Goal: Information Seeking & Learning: Learn about a topic

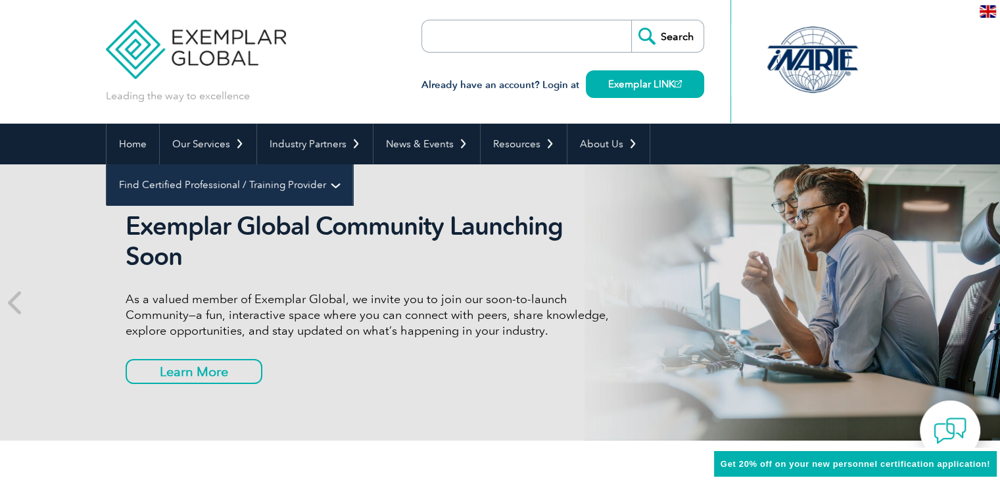
click at [352, 164] on link "Find Certified Professional / Training Provider" at bounding box center [230, 184] width 246 height 41
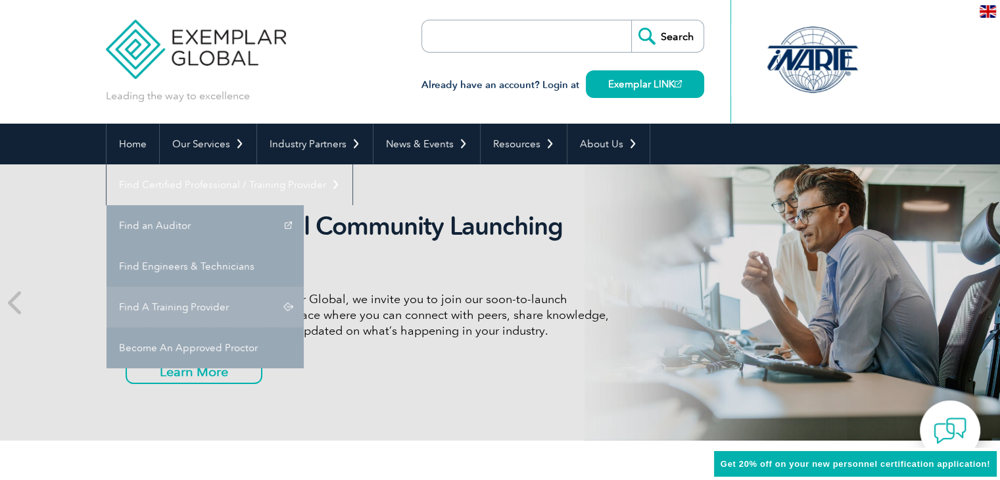
click at [304, 287] on link "Find A Training Provider" at bounding box center [205, 307] width 197 height 41
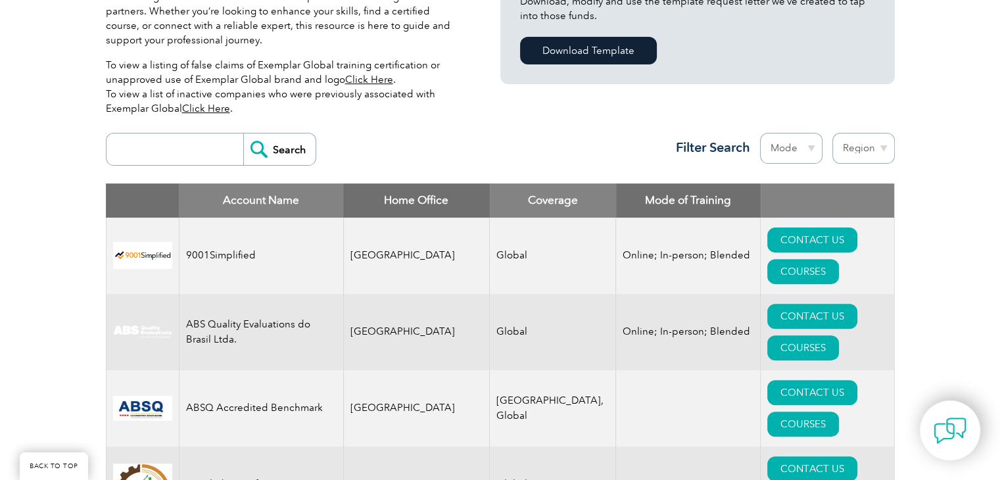
scroll to position [394, 0]
click at [199, 156] on input "search" at bounding box center [178, 149] width 130 height 32
type input "biqs"
click at [285, 158] on input "Search" at bounding box center [279, 149] width 72 height 32
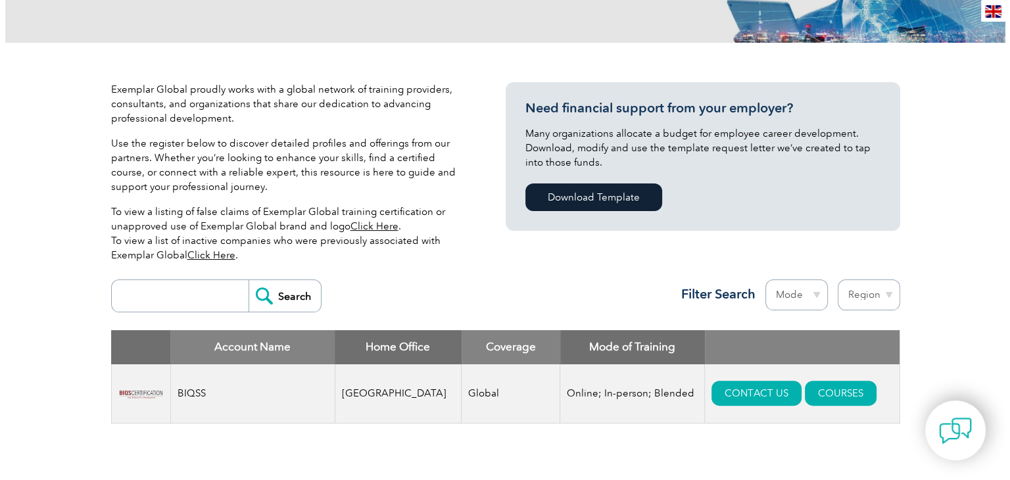
scroll to position [416, 0]
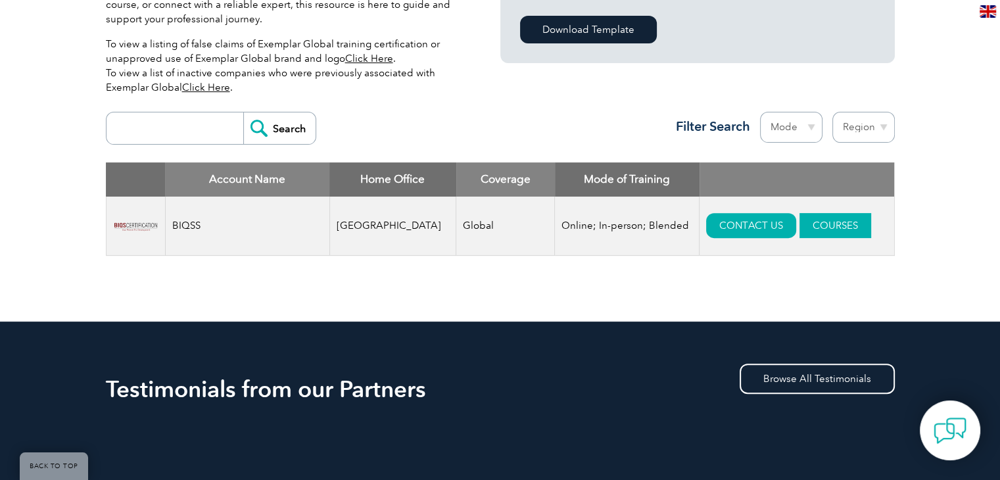
click at [800, 218] on link "COURSES" at bounding box center [836, 225] width 72 height 25
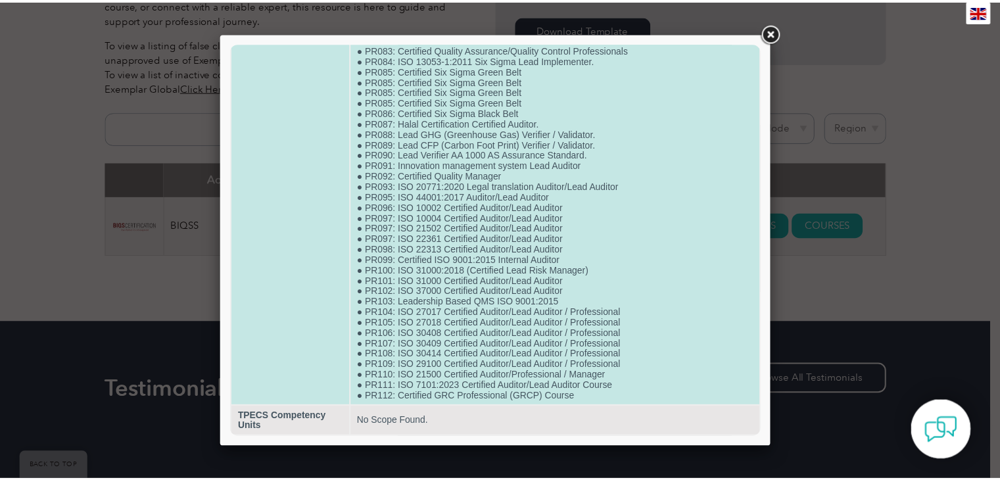
scroll to position [1016, 0]
